Goal: Information Seeking & Learning: Learn about a topic

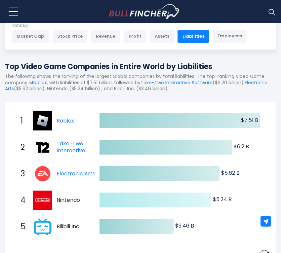
scroll to position [33, 0]
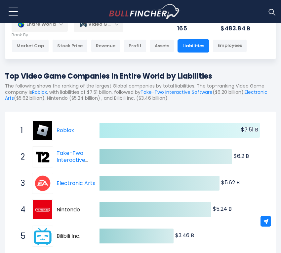
click at [132, 128] on icon at bounding box center [180, 130] width 160 height 15
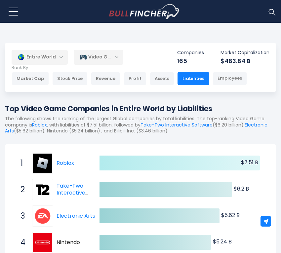
scroll to position [0, 0]
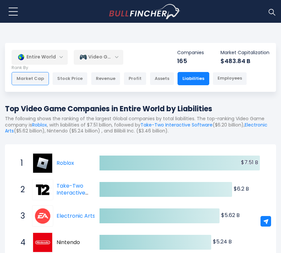
click at [39, 74] on div "Market Cap" at bounding box center [30, 78] width 37 height 13
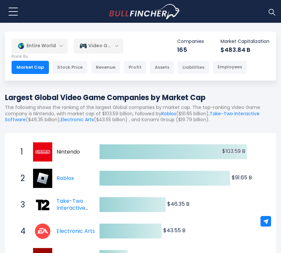
scroll to position [11, 0]
click at [69, 68] on div "Stock Price" at bounding box center [69, 67] width 35 height 13
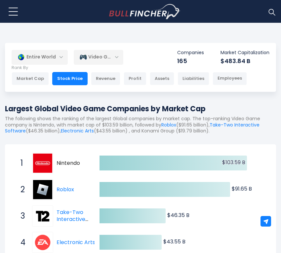
scroll to position [0, 0]
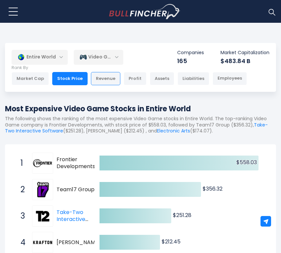
click at [107, 76] on div "Revenue" at bounding box center [105, 78] width 29 height 13
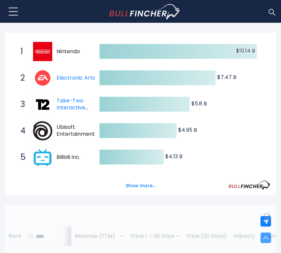
scroll to position [112, 0]
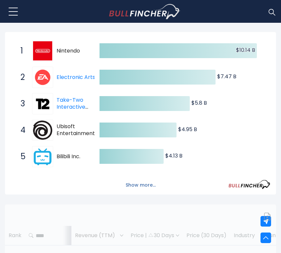
click at [132, 184] on button "Show more..." at bounding box center [141, 185] width 38 height 11
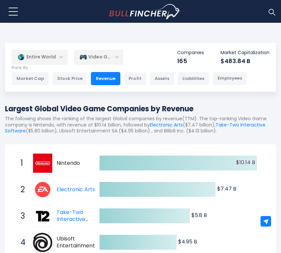
scroll to position [0, 0]
